Goal: Check status: Check status

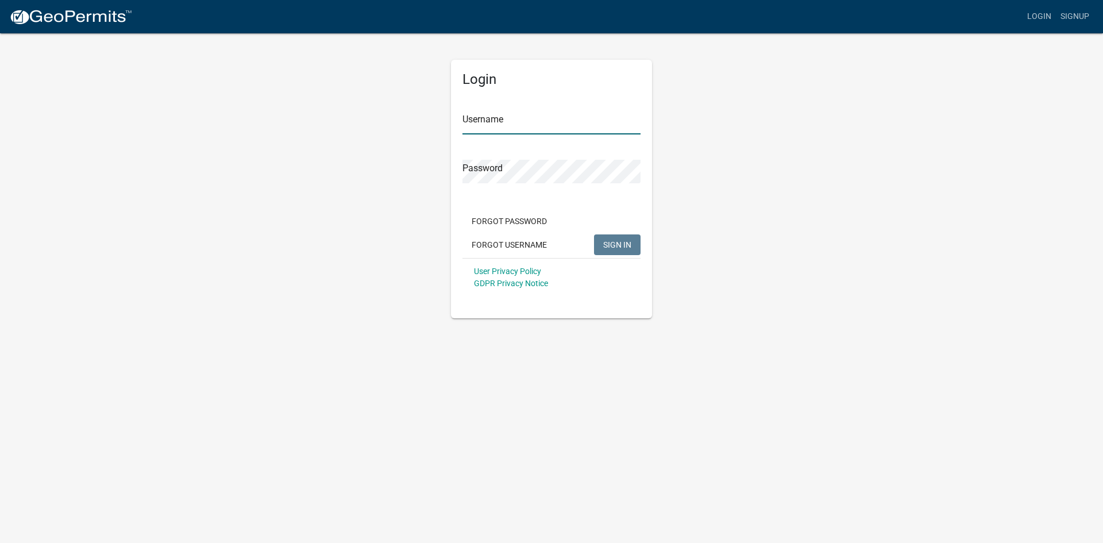
click at [487, 118] on input "Username" at bounding box center [551, 123] width 178 height 24
type input "mmorrill"
click at [594, 234] on button "SIGN IN" at bounding box center [617, 244] width 47 height 21
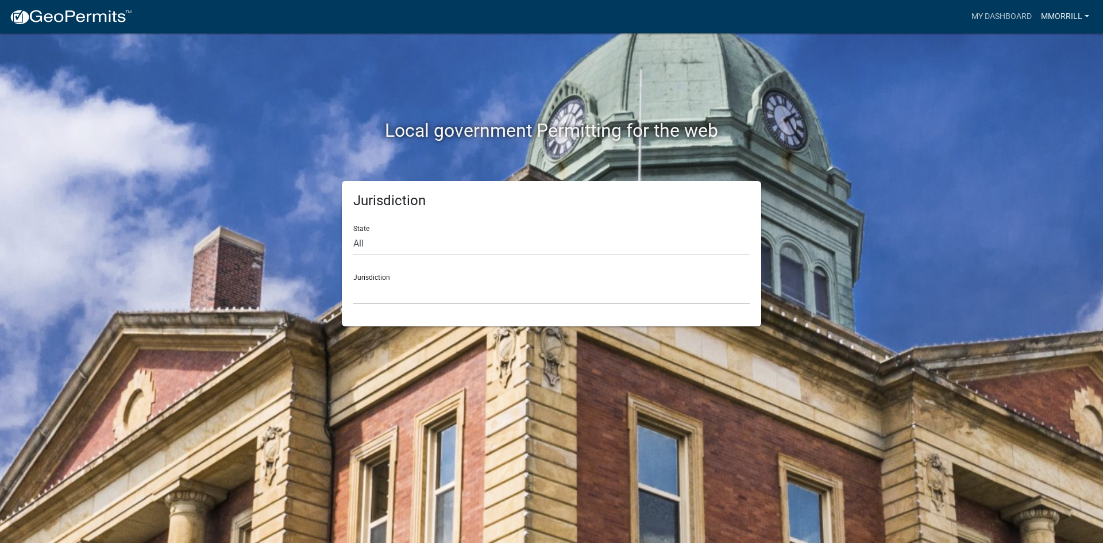
click at [1055, 17] on link "Mmorrill" at bounding box center [1064, 17] width 57 height 22
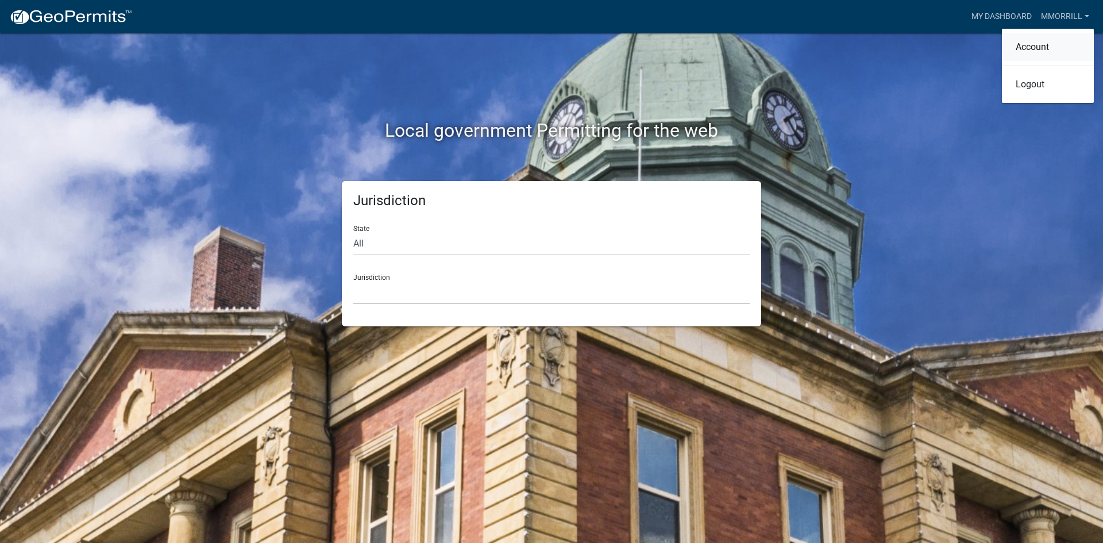
click at [1031, 49] on link "Account" at bounding box center [1048, 47] width 92 height 28
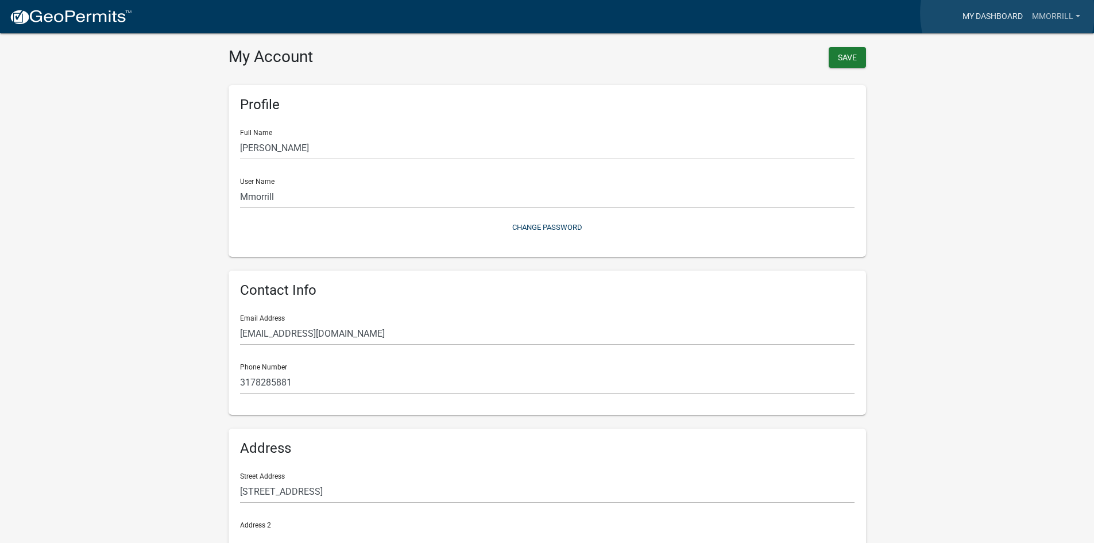
click at [1007, 13] on link "My Dashboard" at bounding box center [992, 17] width 69 height 22
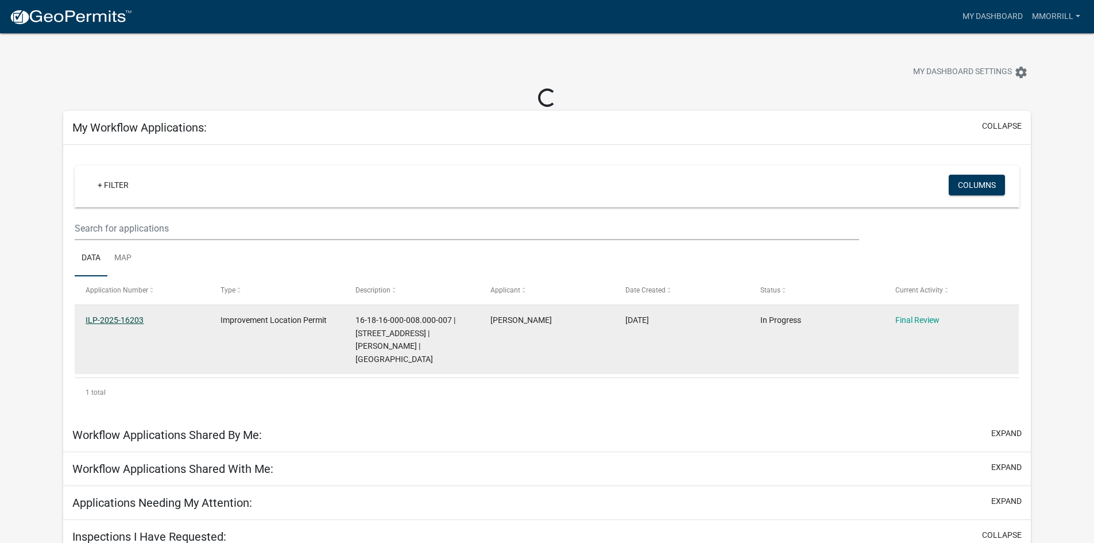
click at [113, 316] on link "ILP-2025-16203" at bounding box center [115, 319] width 58 height 9
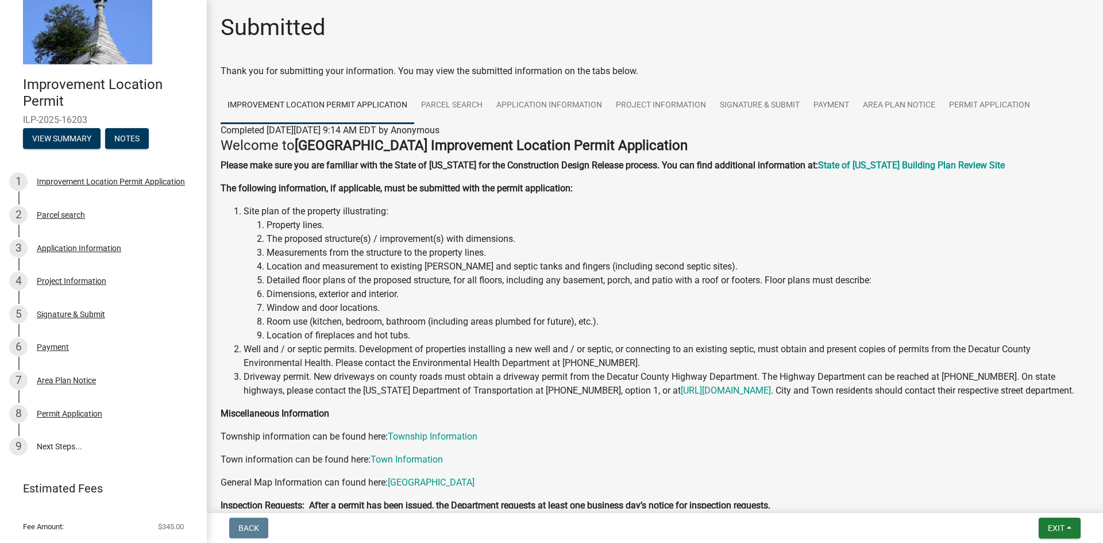
scroll to position [61, 0]
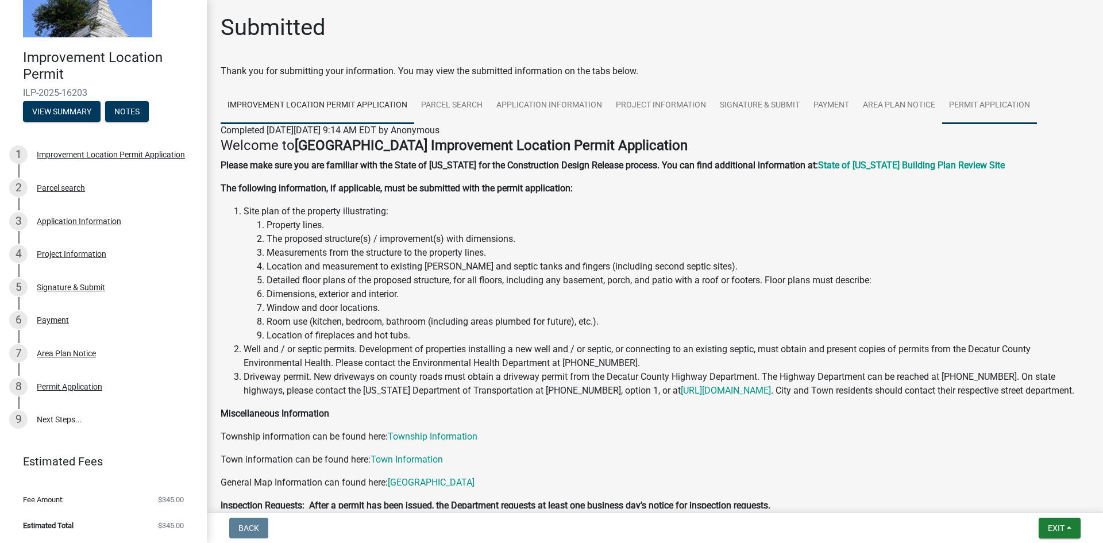
click at [1004, 95] on link "Permit Application" at bounding box center [989, 105] width 95 height 37
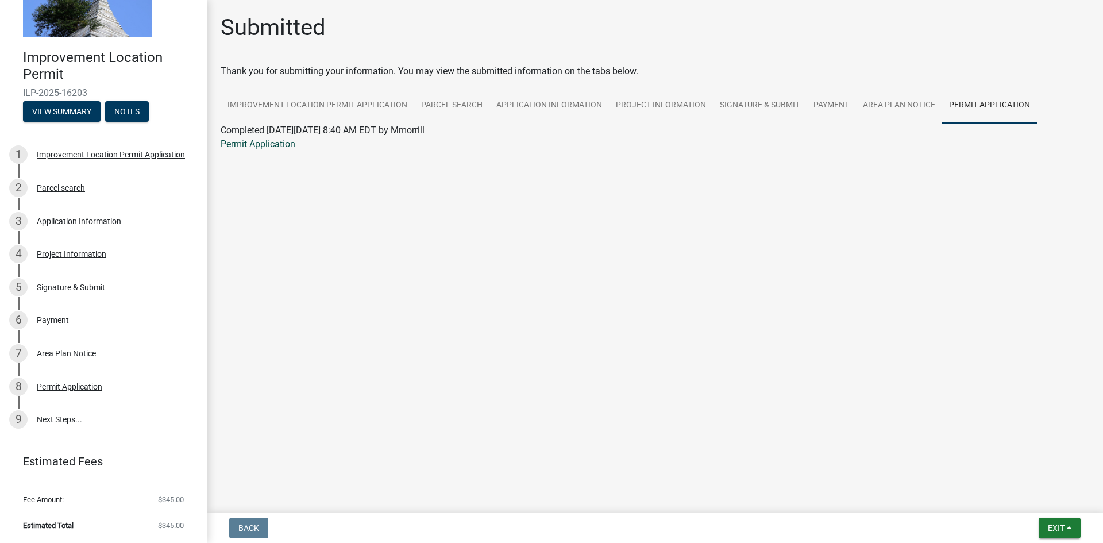
click at [240, 148] on link "Permit Application" at bounding box center [258, 143] width 75 height 11
drag, startPoint x: 917, startPoint y: 3, endPoint x: 734, endPoint y: 54, distance: 189.5
click at [734, 54] on div "Submitted Thank you for submitting your information. You may view the submitted…" at bounding box center [655, 94] width 886 height 161
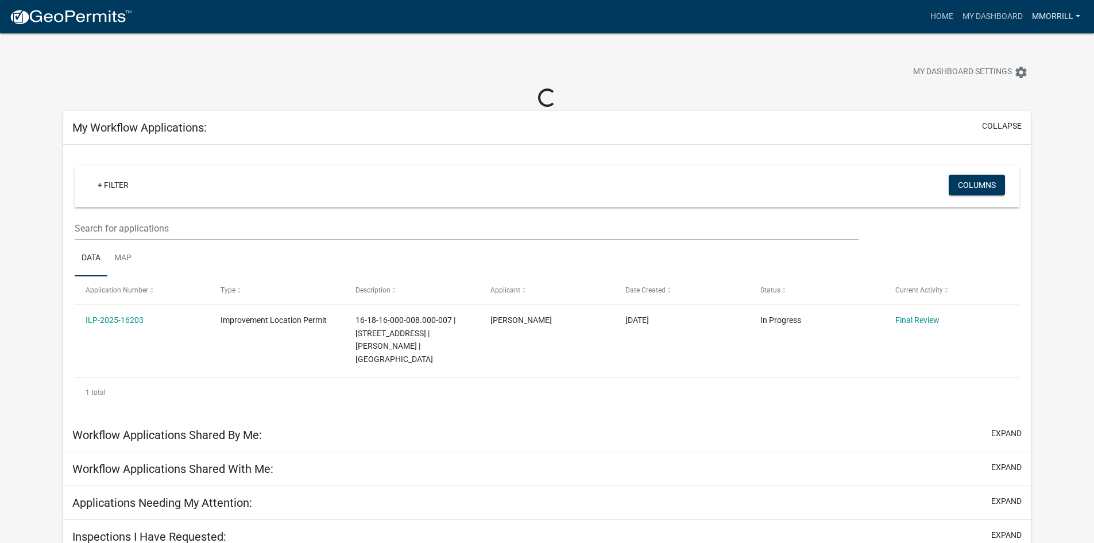
click at [1074, 19] on link "Mmorrill" at bounding box center [1055, 17] width 57 height 22
click at [1023, 81] on link "Logout" at bounding box center [1039, 85] width 92 height 28
